Goal: Check status: Check status

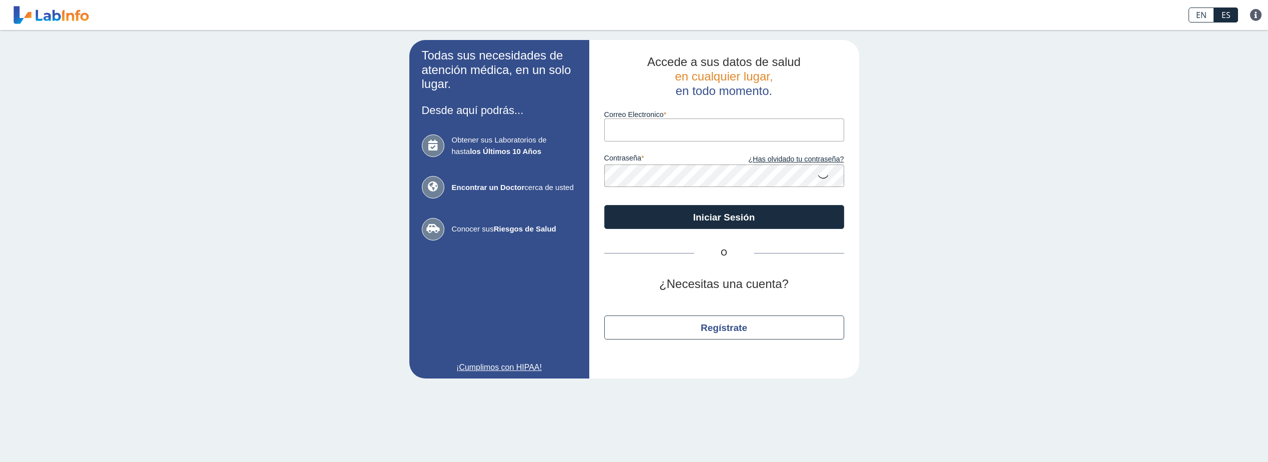
click at [659, 129] on input "Correo Electronico" at bounding box center [724, 129] width 240 height 22
type input "[EMAIL_ADDRESS][DOMAIN_NAME]"
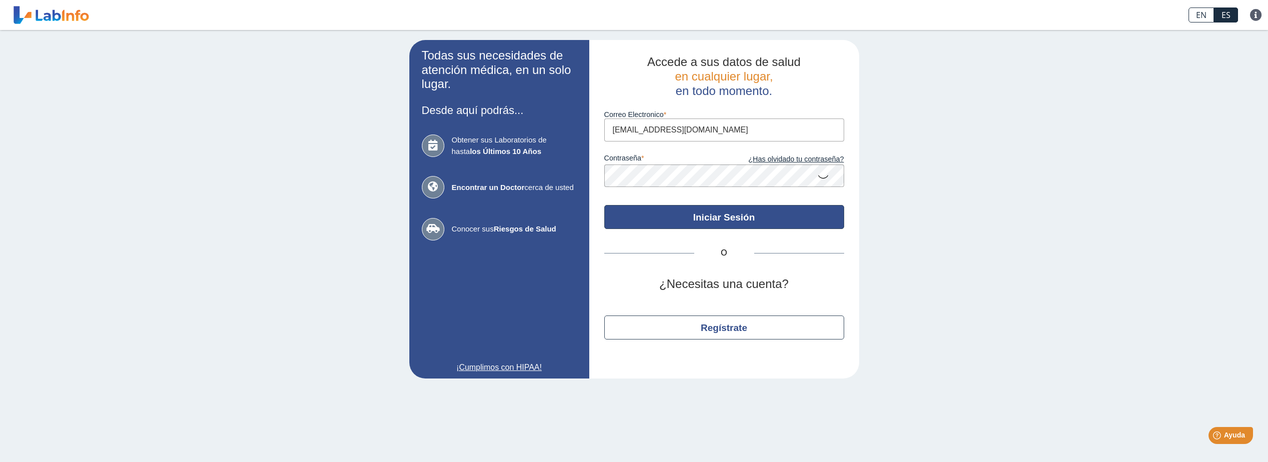
click at [718, 215] on button "Iniciar Sesión" at bounding box center [724, 217] width 240 height 24
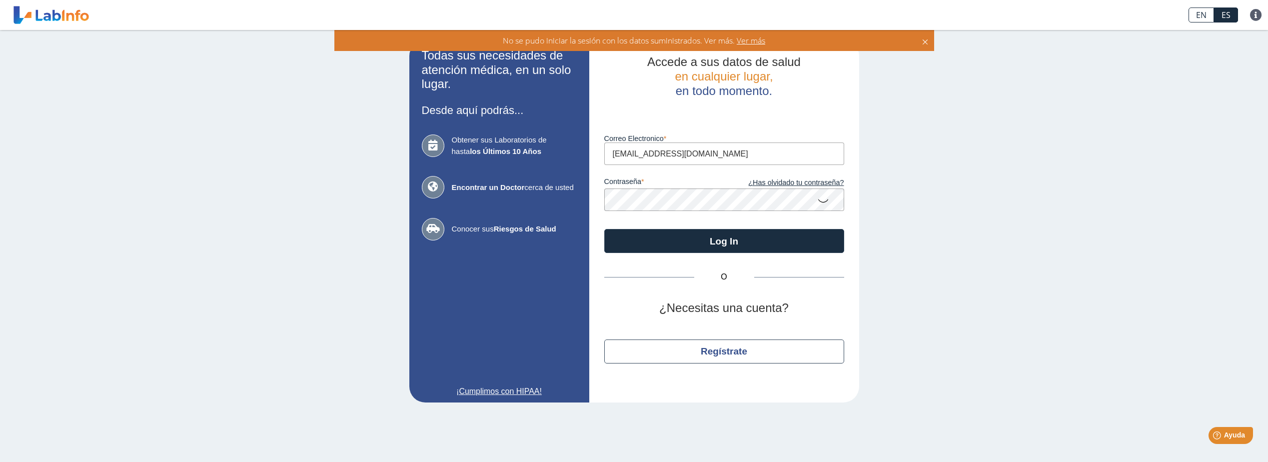
click at [824, 205] on icon at bounding box center [823, 199] width 12 height 19
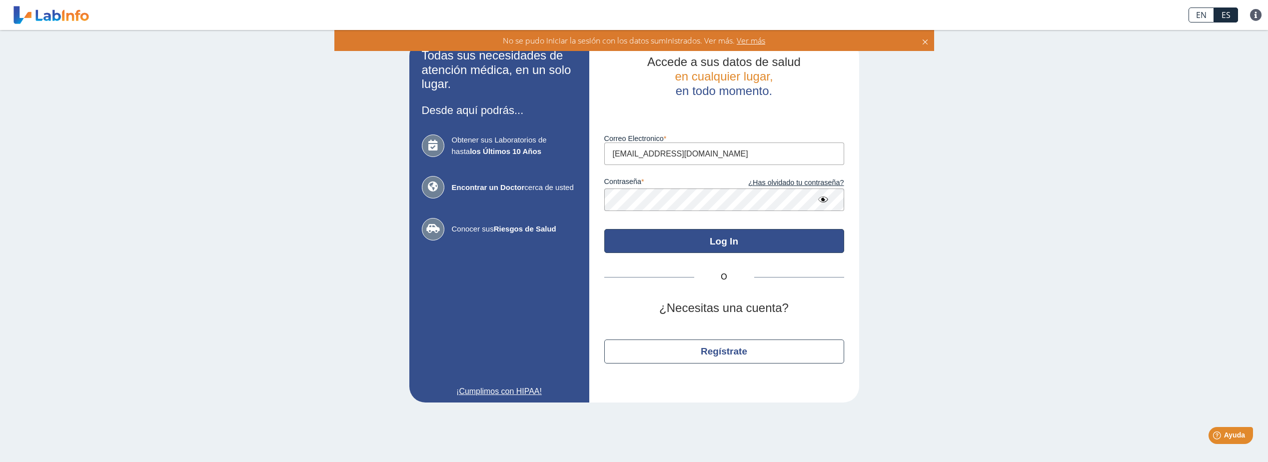
click at [713, 243] on button "Log In" at bounding box center [724, 241] width 240 height 24
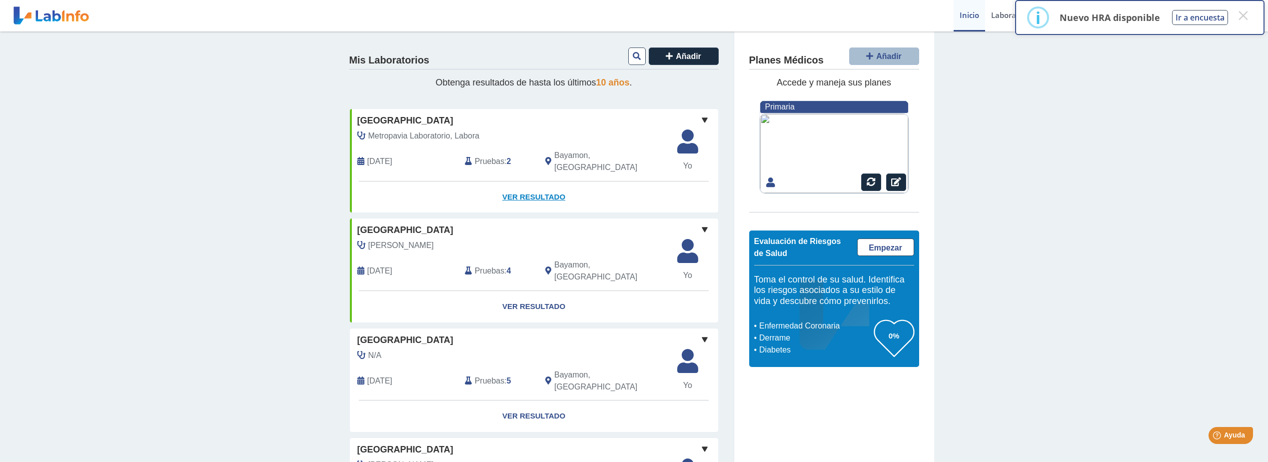
click at [544, 187] on link "Ver Resultado" at bounding box center [534, 196] width 368 height 31
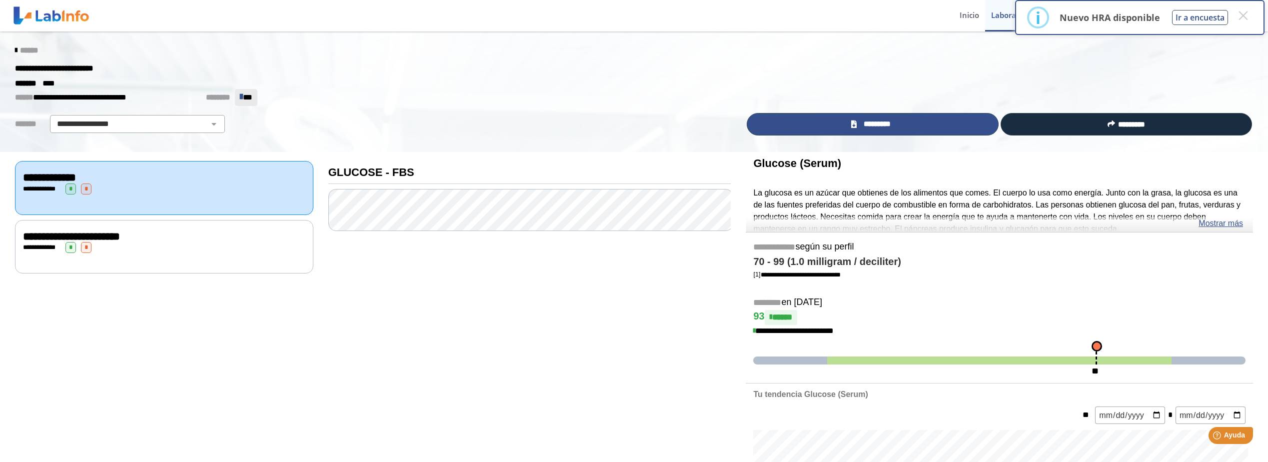
click at [885, 126] on span "*********" at bounding box center [877, 123] width 34 height 11
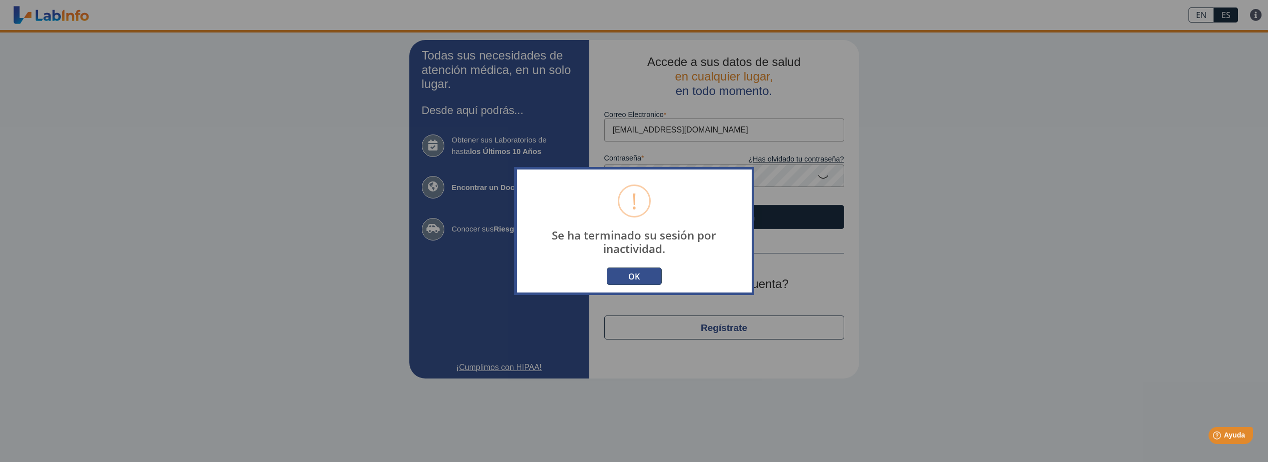
type input "[EMAIL_ADDRESS][DOMAIN_NAME]"
